Goal: Transaction & Acquisition: Purchase product/service

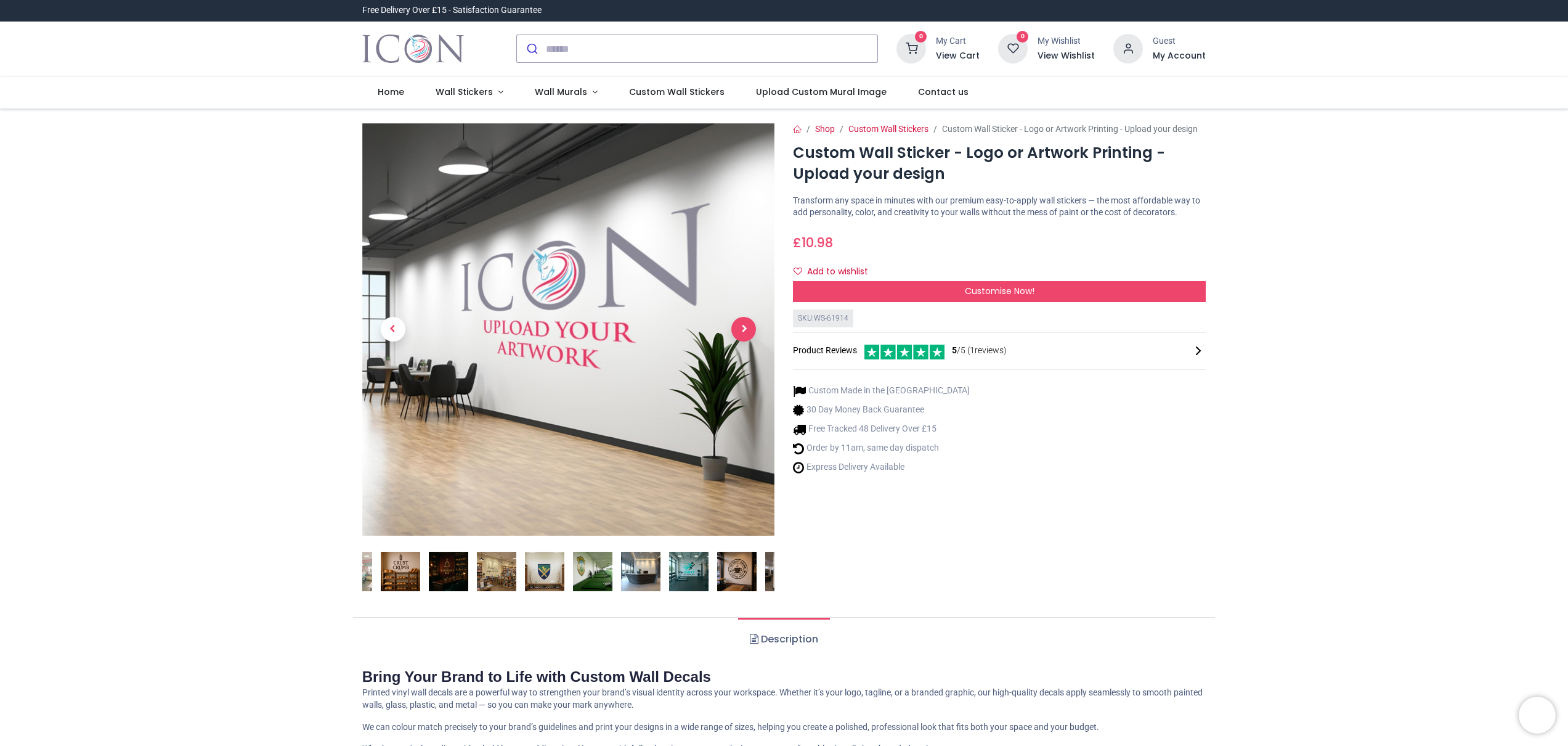
click at [746, 330] on span "Next" at bounding box center [744, 329] width 25 height 25
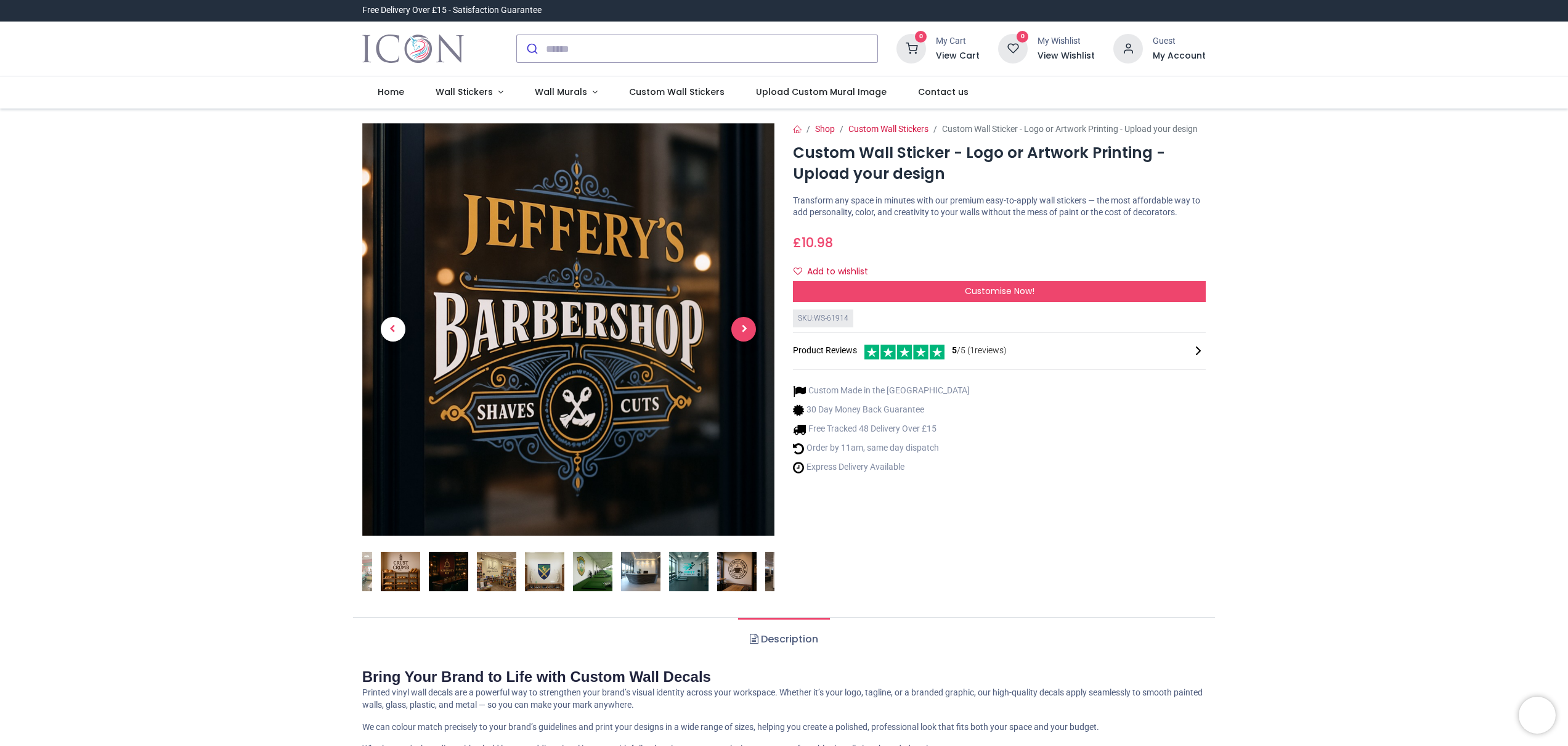
click at [746, 330] on span "Next" at bounding box center [744, 329] width 25 height 25
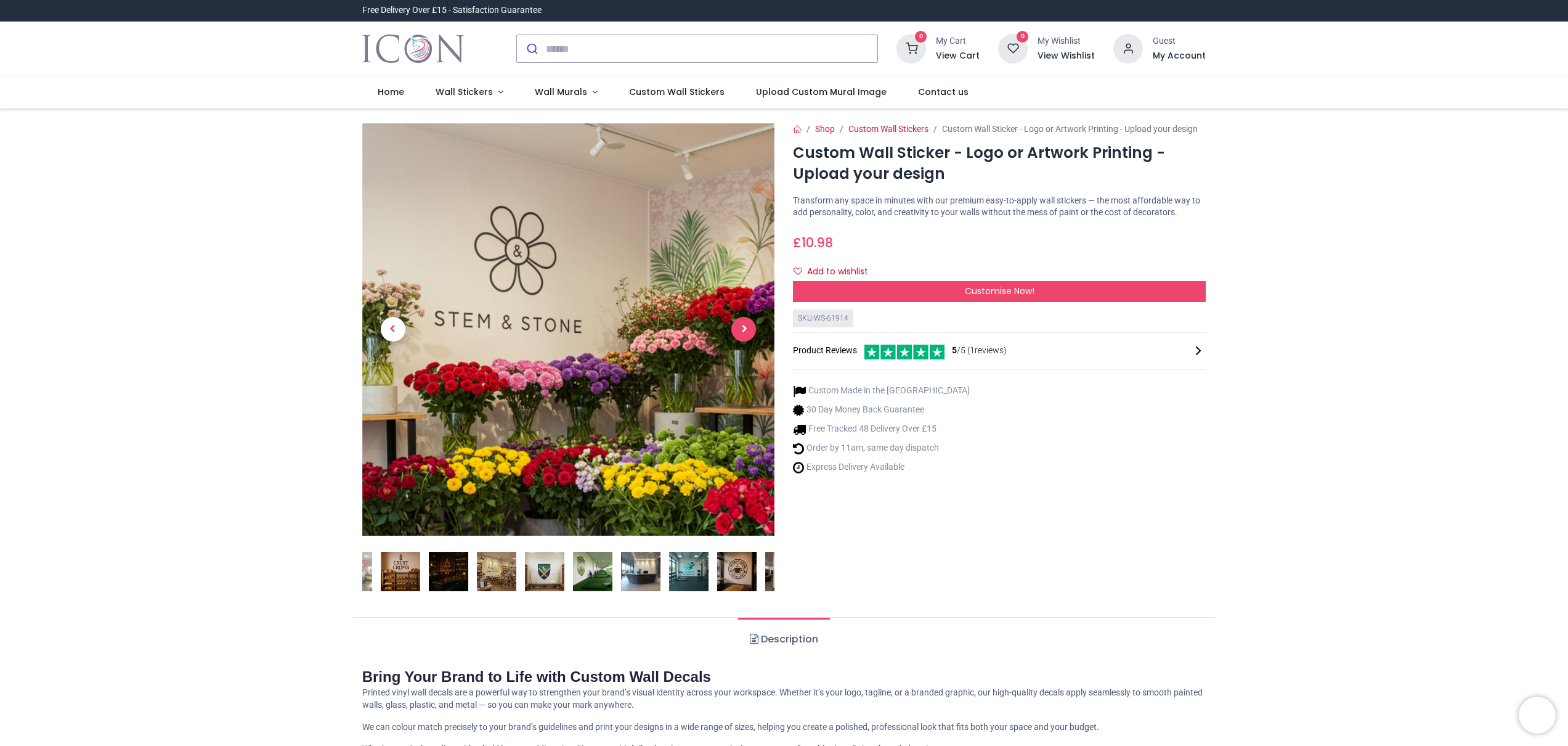
click at [746, 330] on span "Next" at bounding box center [744, 329] width 25 height 25
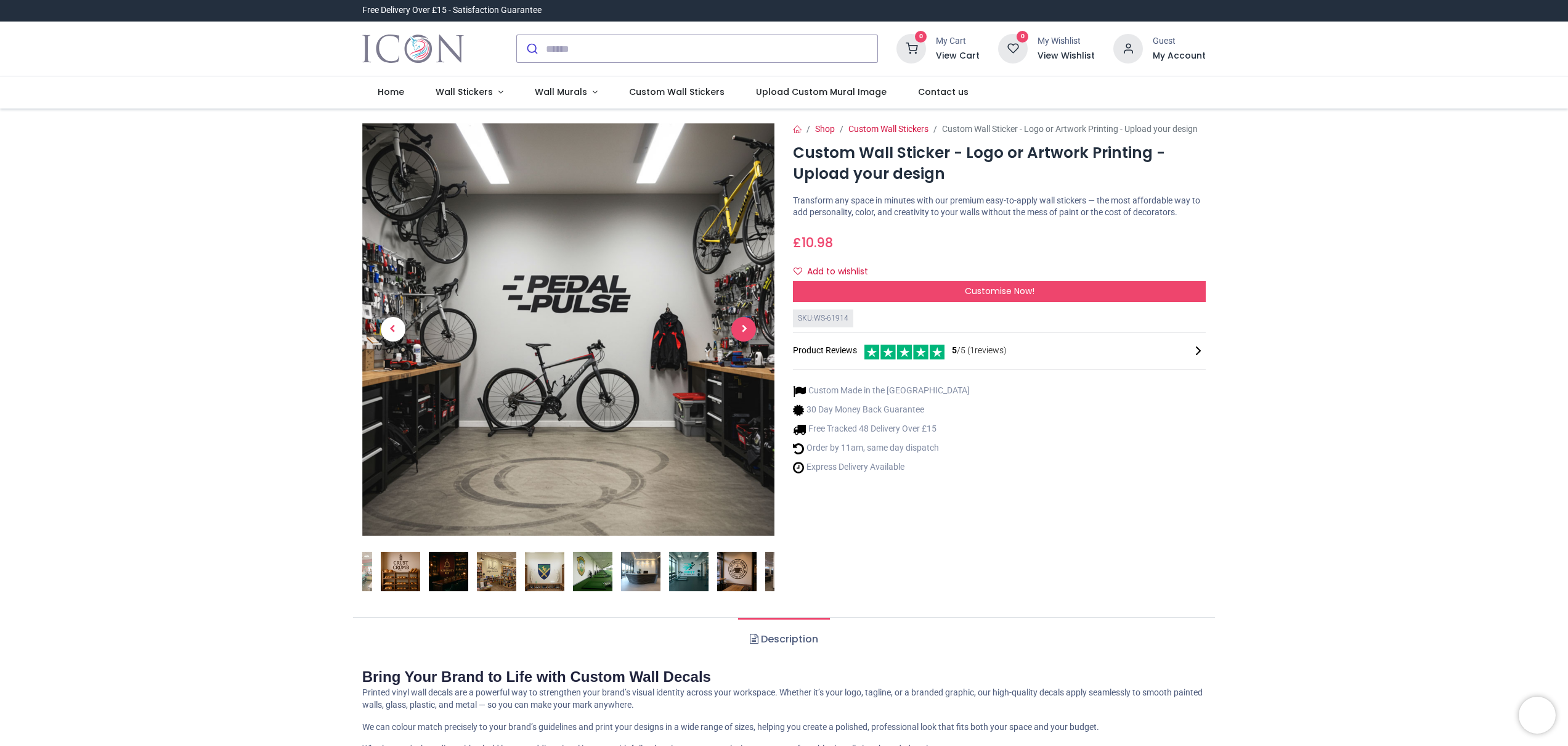
click at [746, 330] on span "Next" at bounding box center [744, 329] width 25 height 25
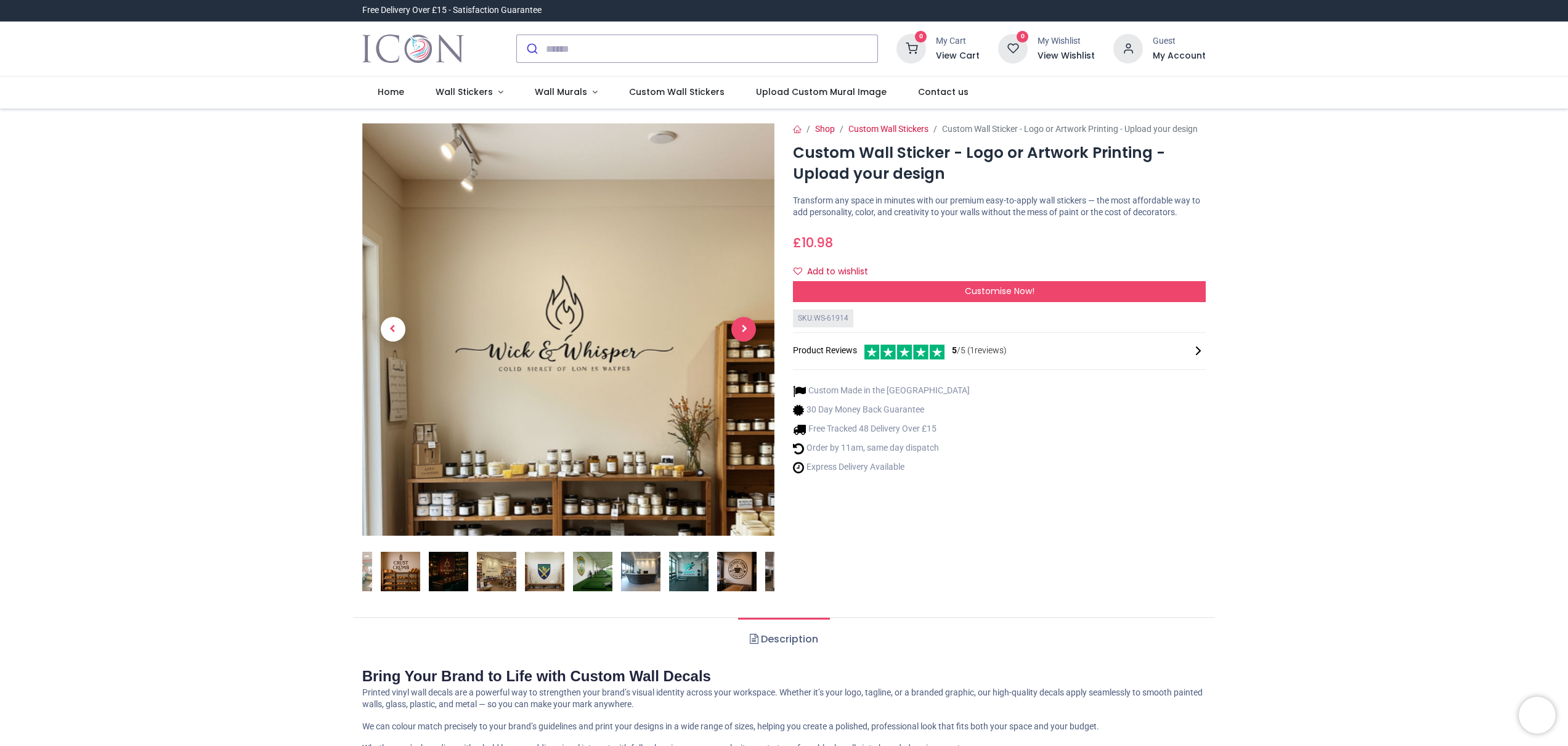
click at [746, 330] on span "Next" at bounding box center [744, 329] width 25 height 25
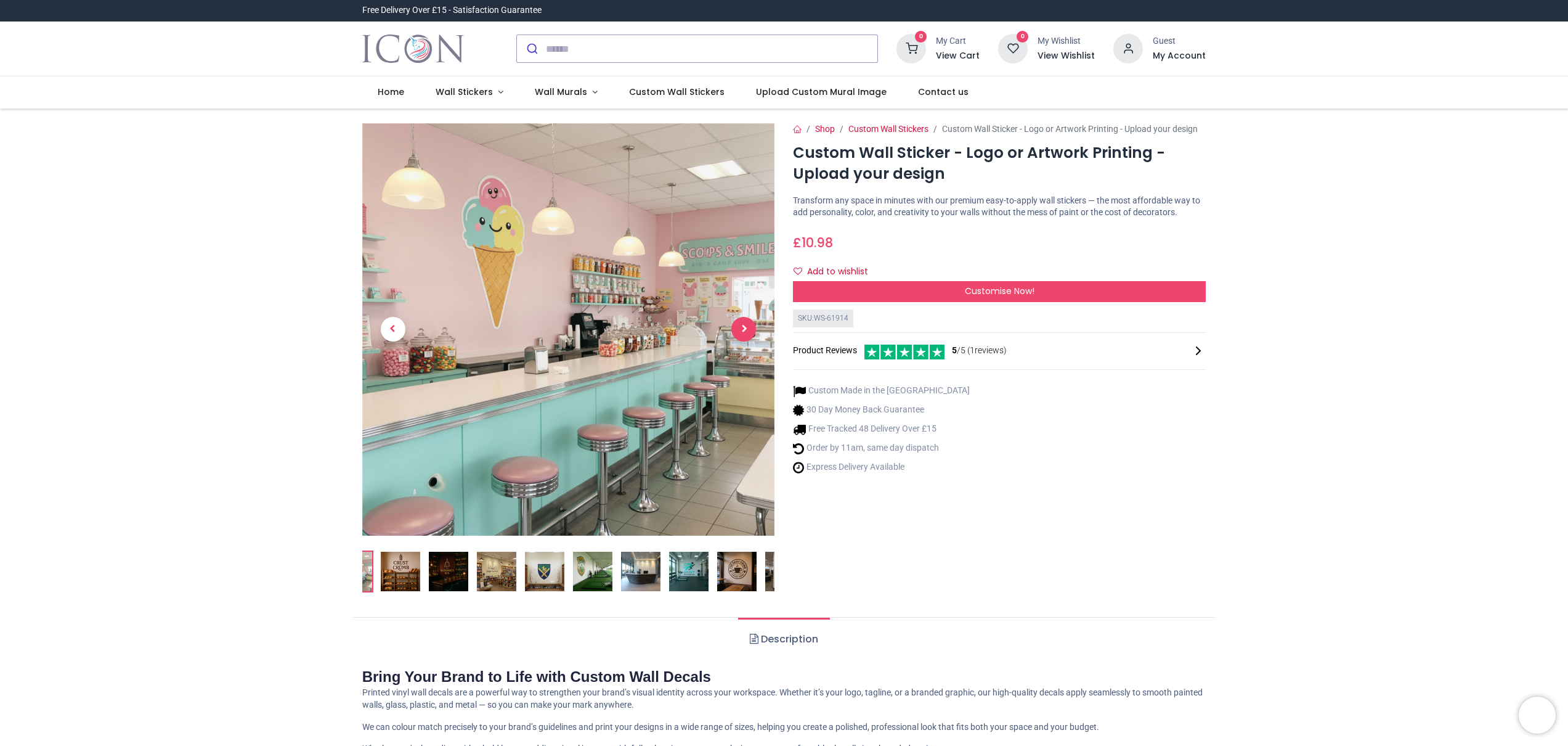
click at [746, 330] on span "Next" at bounding box center [744, 329] width 25 height 25
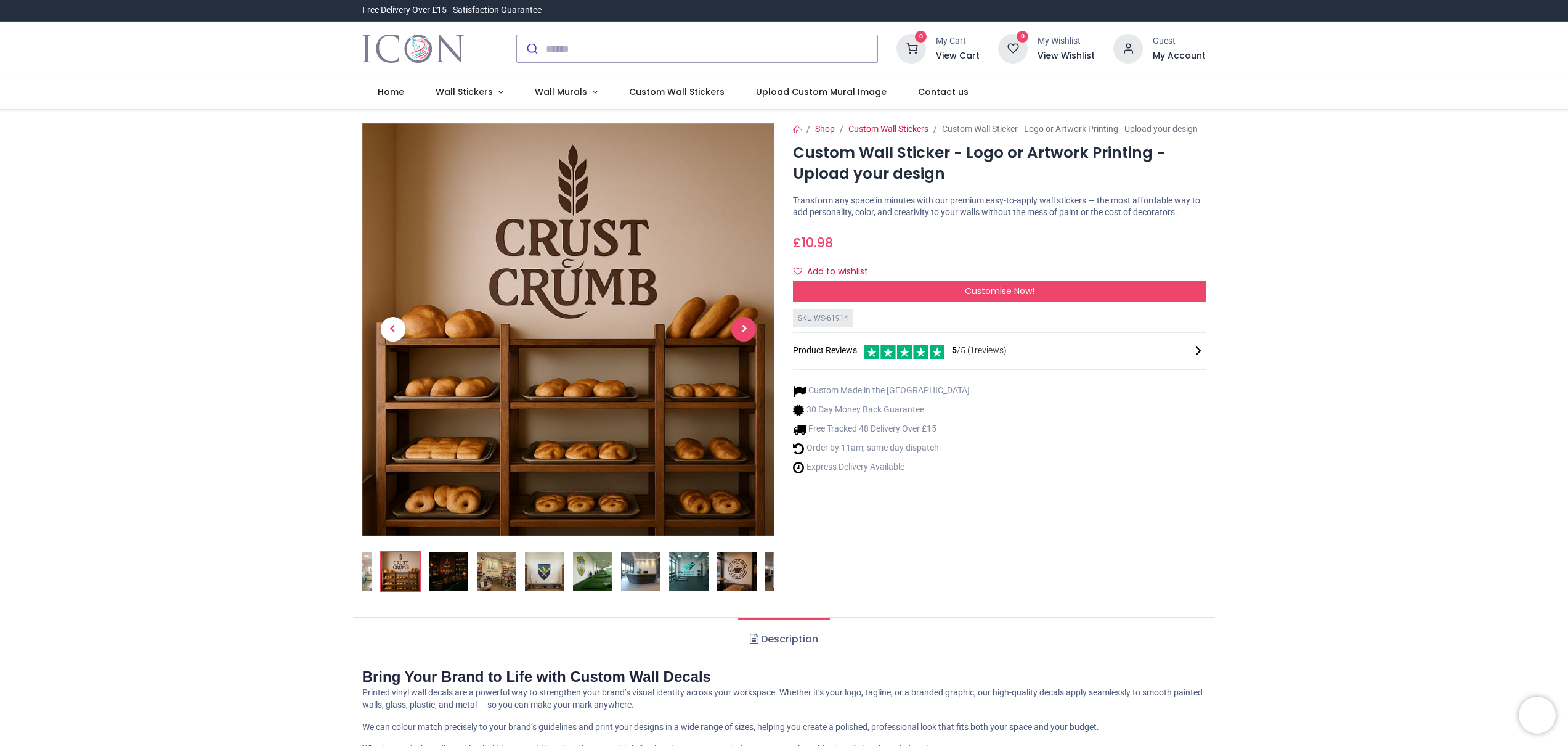
click at [746, 330] on span "Next" at bounding box center [744, 329] width 25 height 25
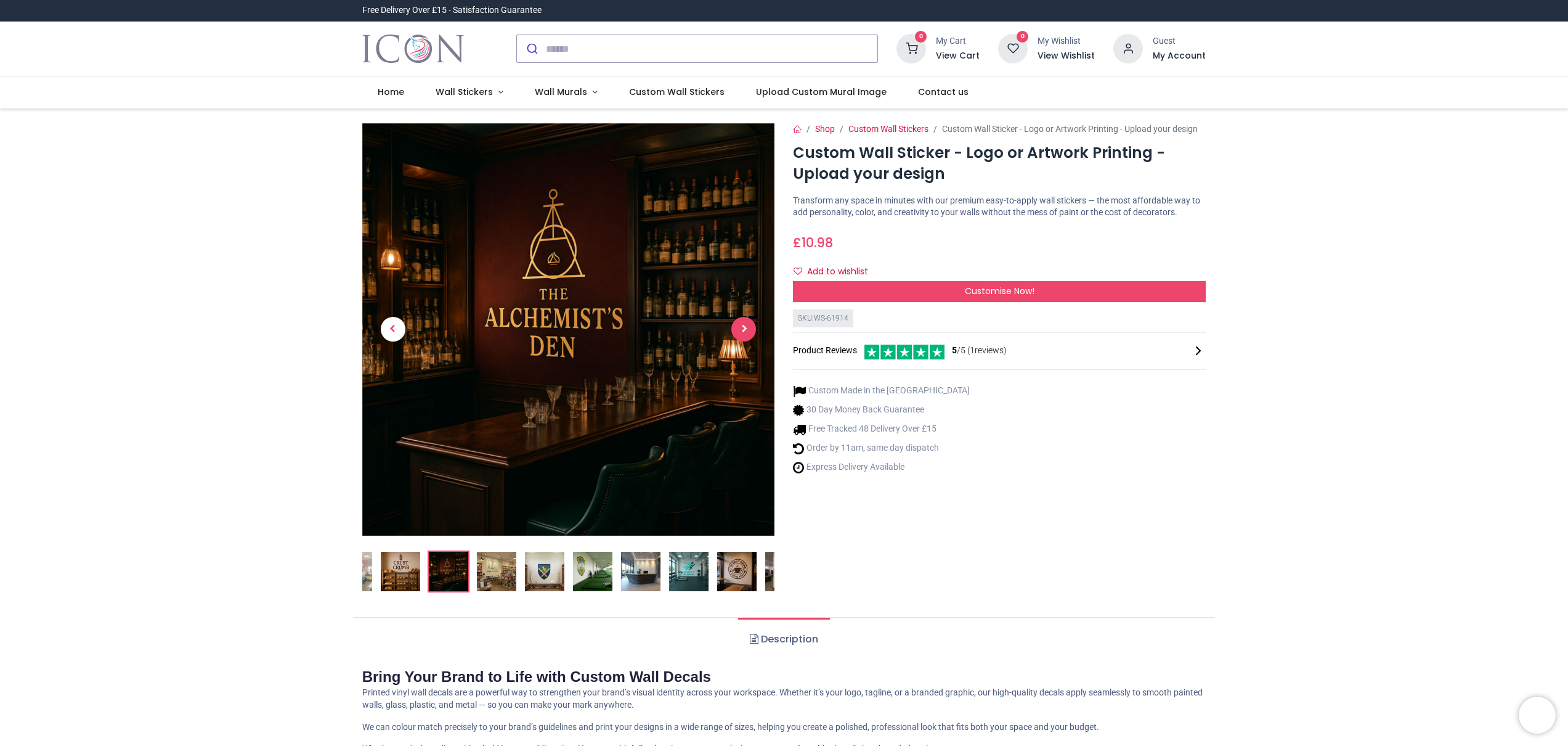
click at [746, 330] on span "Next" at bounding box center [744, 329] width 25 height 25
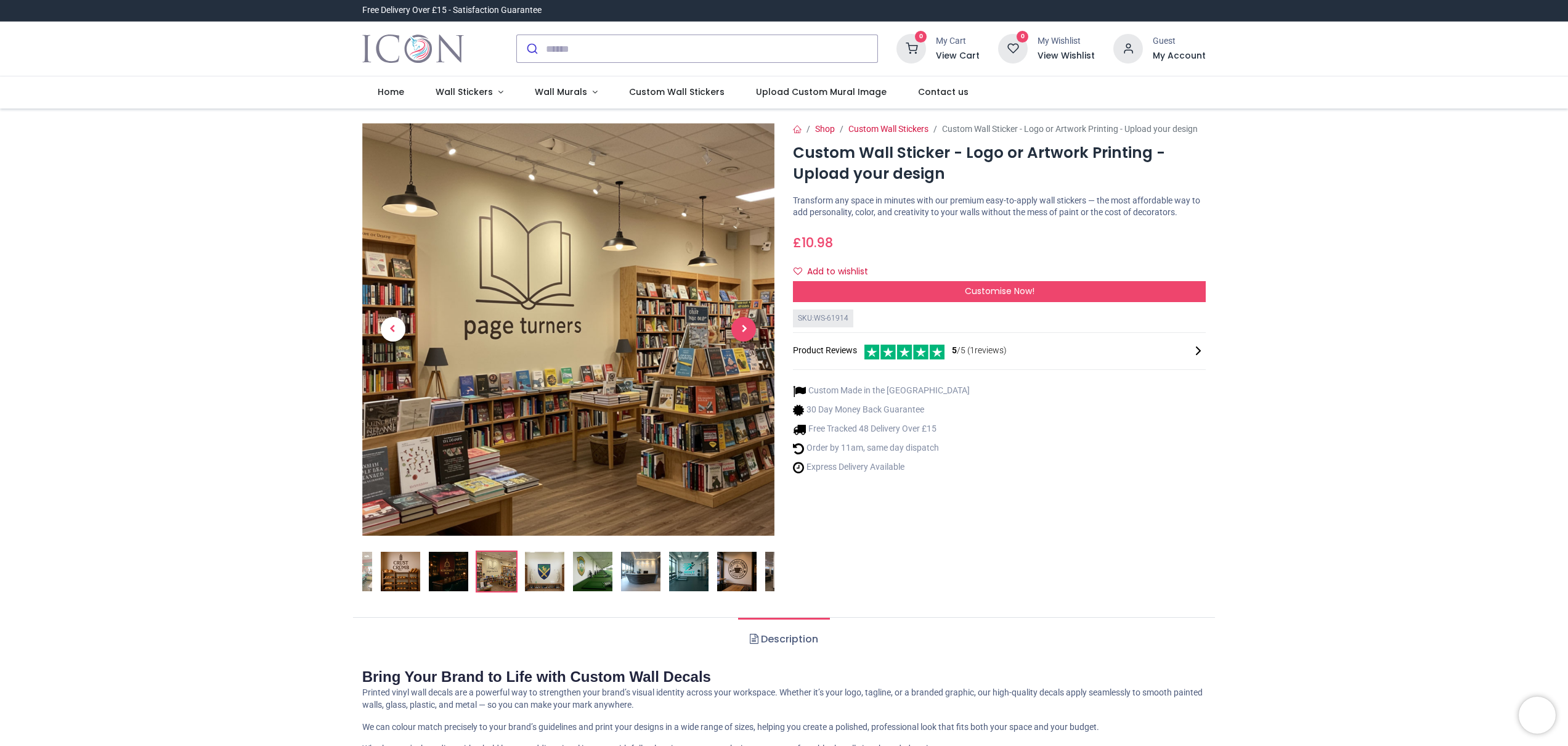
click at [746, 330] on span "Next" at bounding box center [744, 329] width 25 height 25
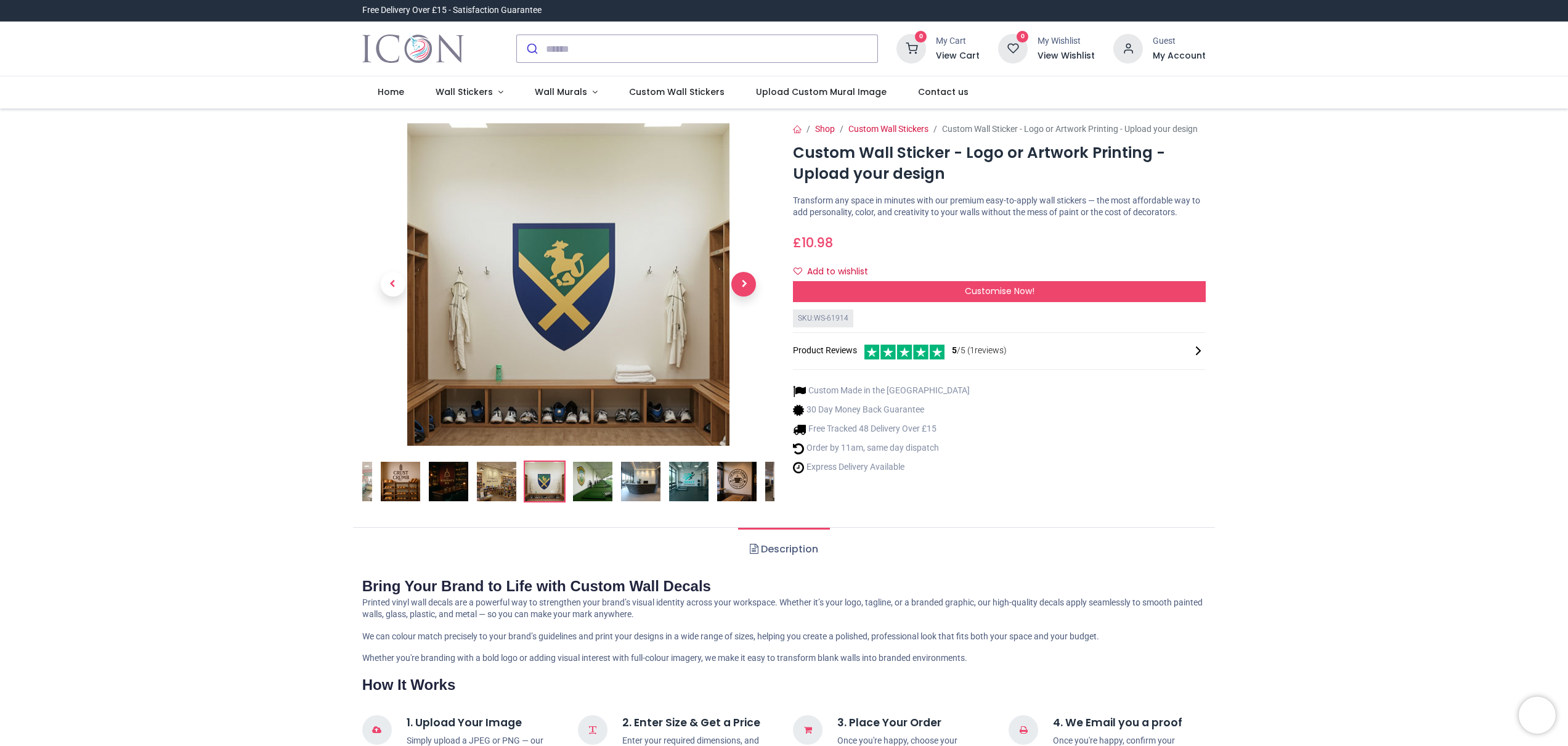
click at [746, 330] on link at bounding box center [743, 284] width 61 height 226
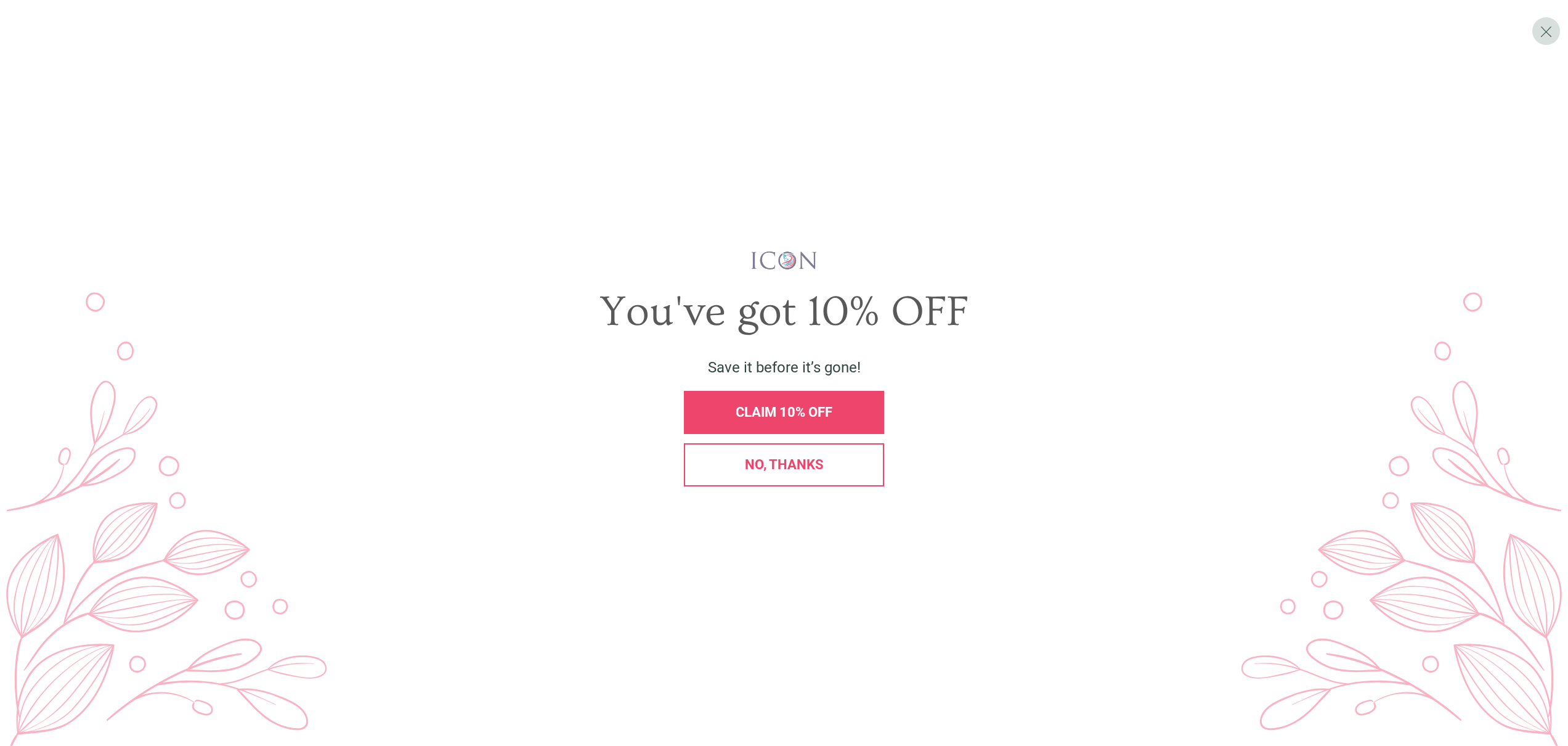
click at [781, 469] on span "No, thanks" at bounding box center [784, 465] width 79 height 15
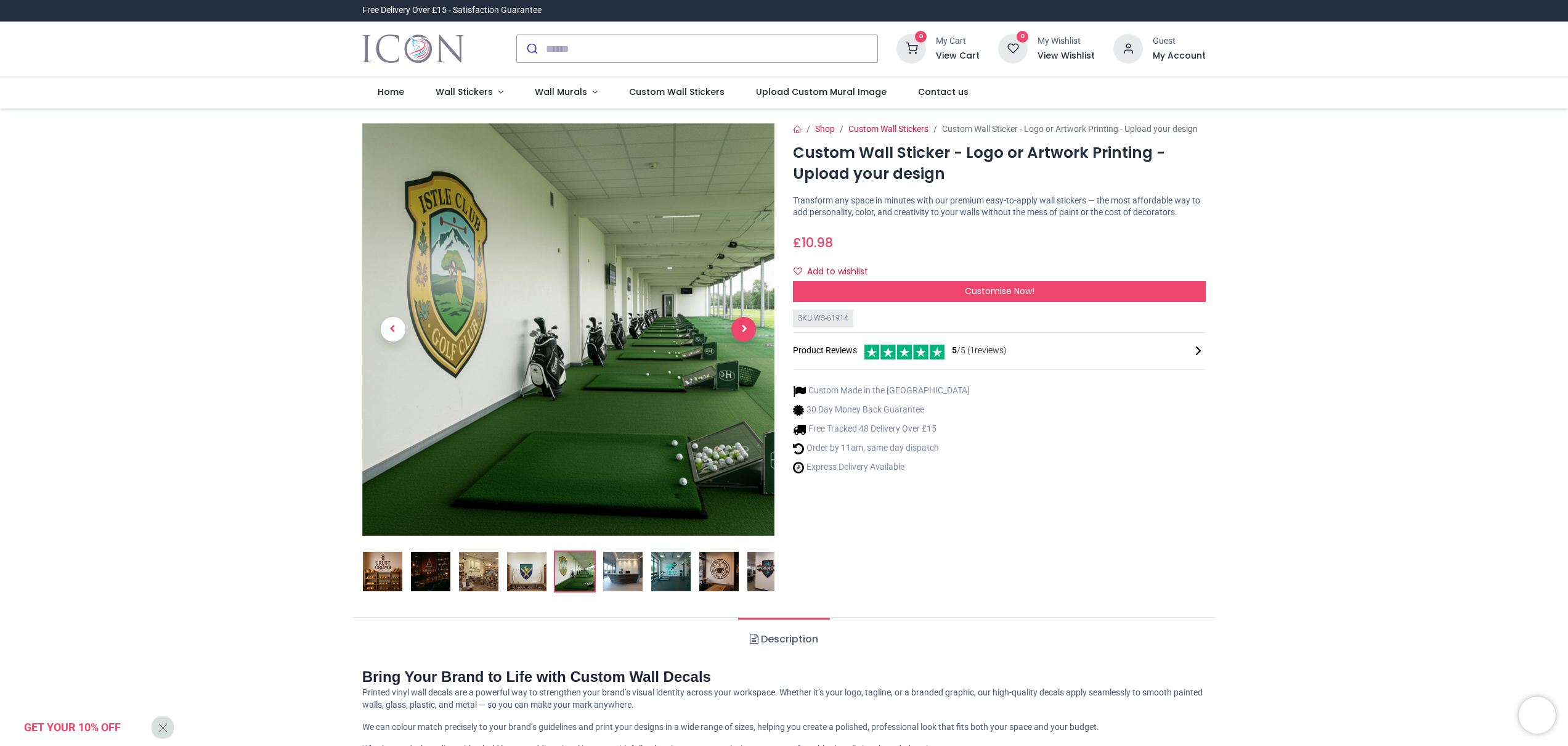
click at [748, 326] on span "Next" at bounding box center [744, 329] width 25 height 25
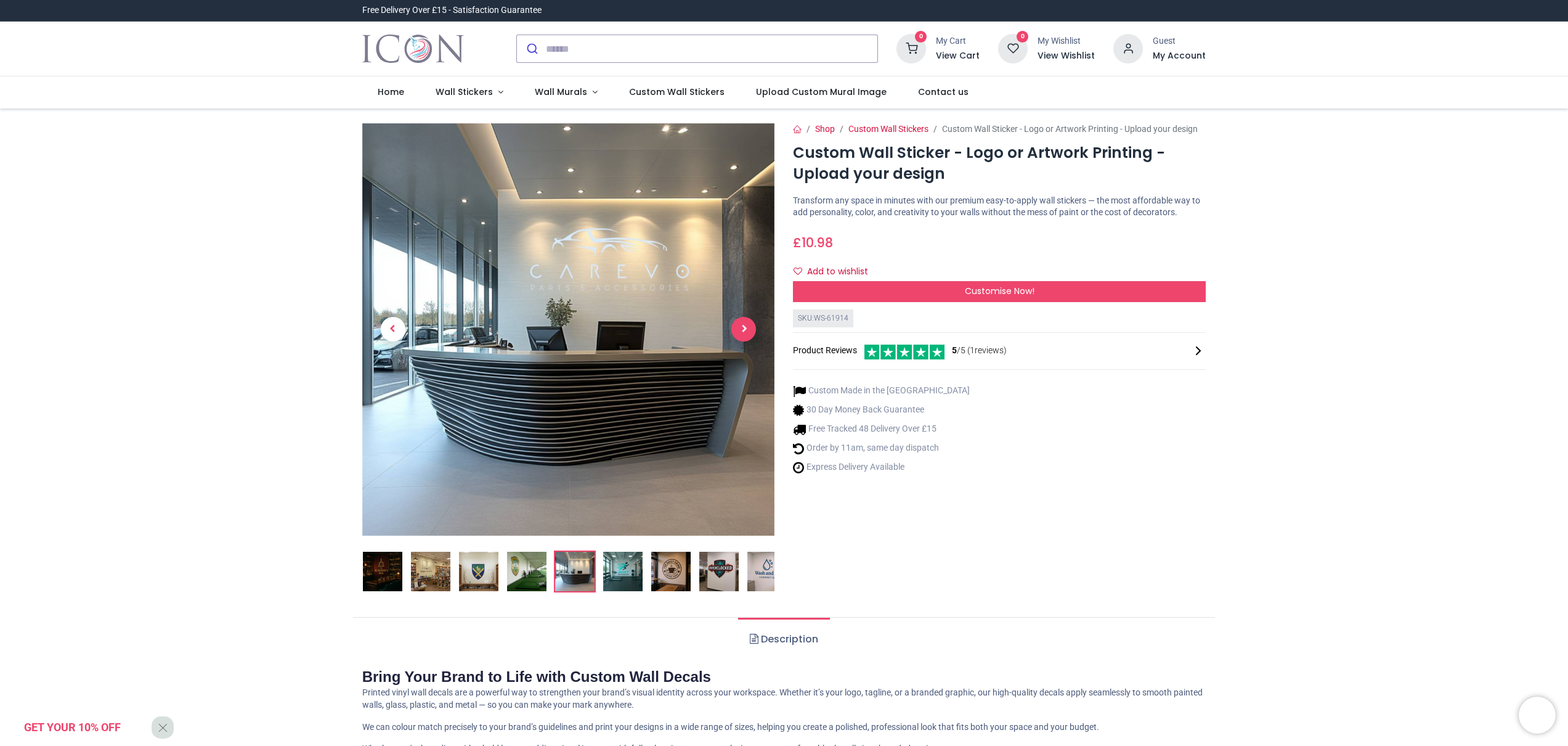
click at [749, 326] on span "Next" at bounding box center [744, 329] width 25 height 25
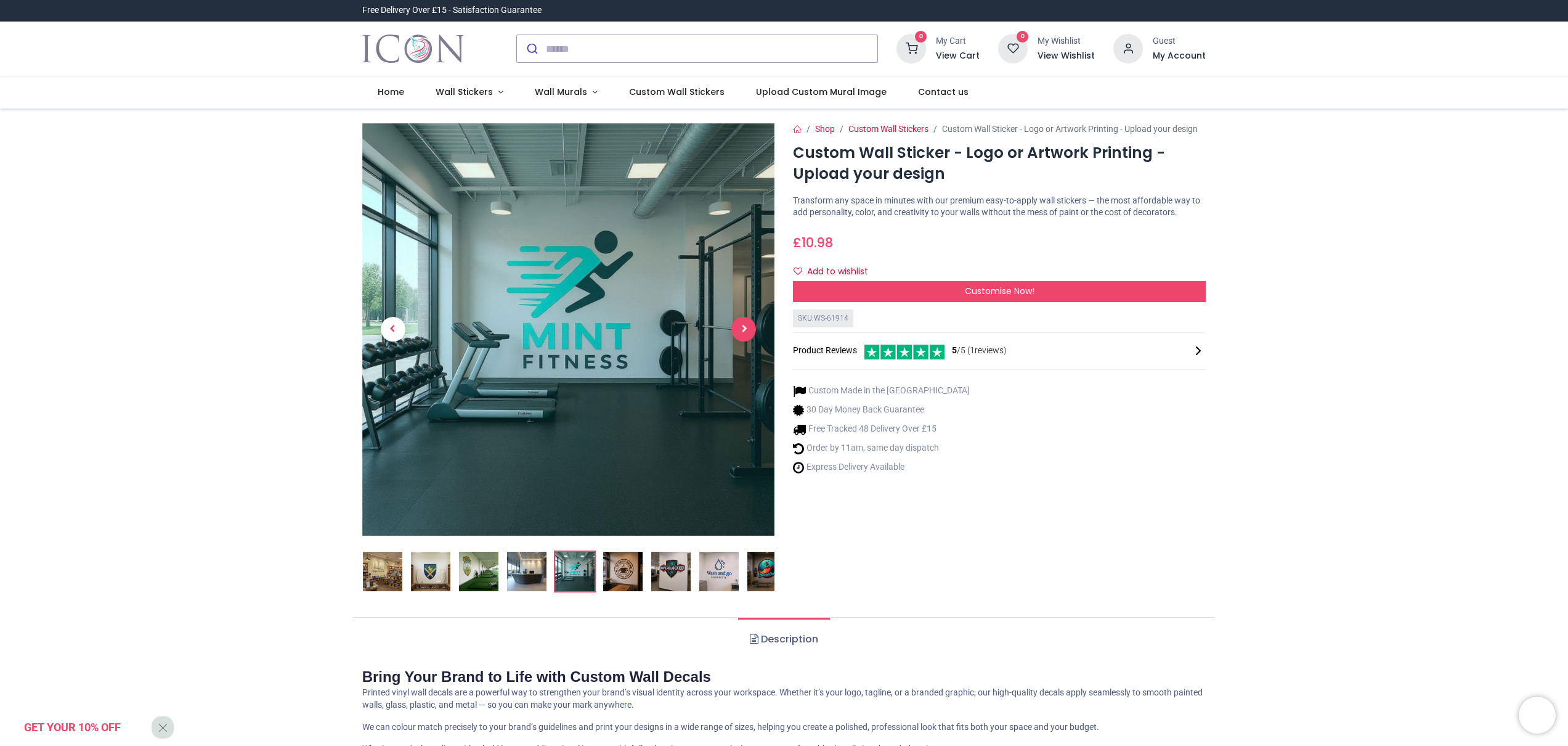
click at [749, 326] on span "Next" at bounding box center [744, 329] width 25 height 25
